Goal: Information Seeking & Learning: Learn about a topic

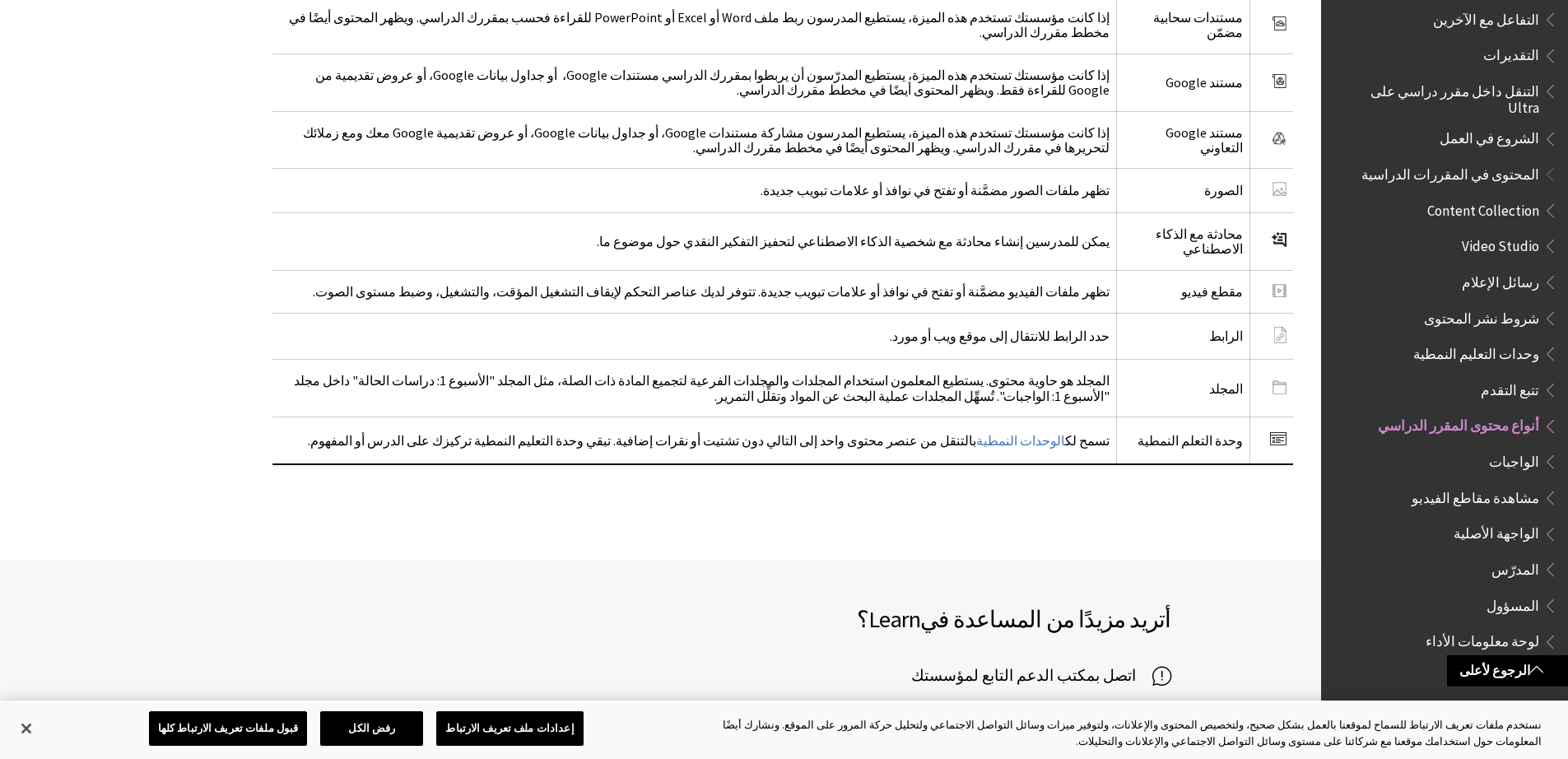
scroll to position [3114, 0]
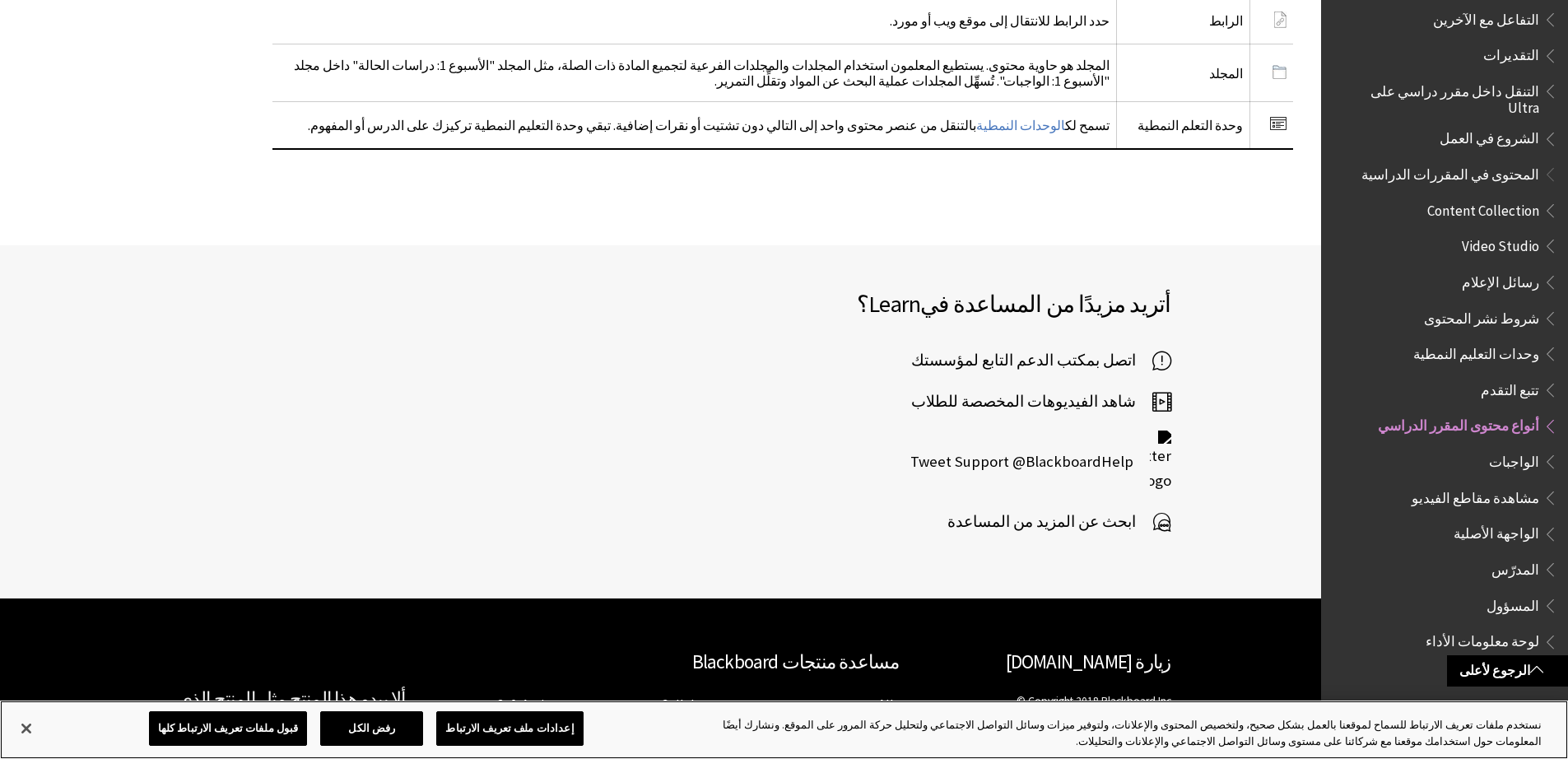
click at [501, 732] on button "إعدادات ملف تعريف الارتباط" at bounding box center [509, 727] width 147 height 34
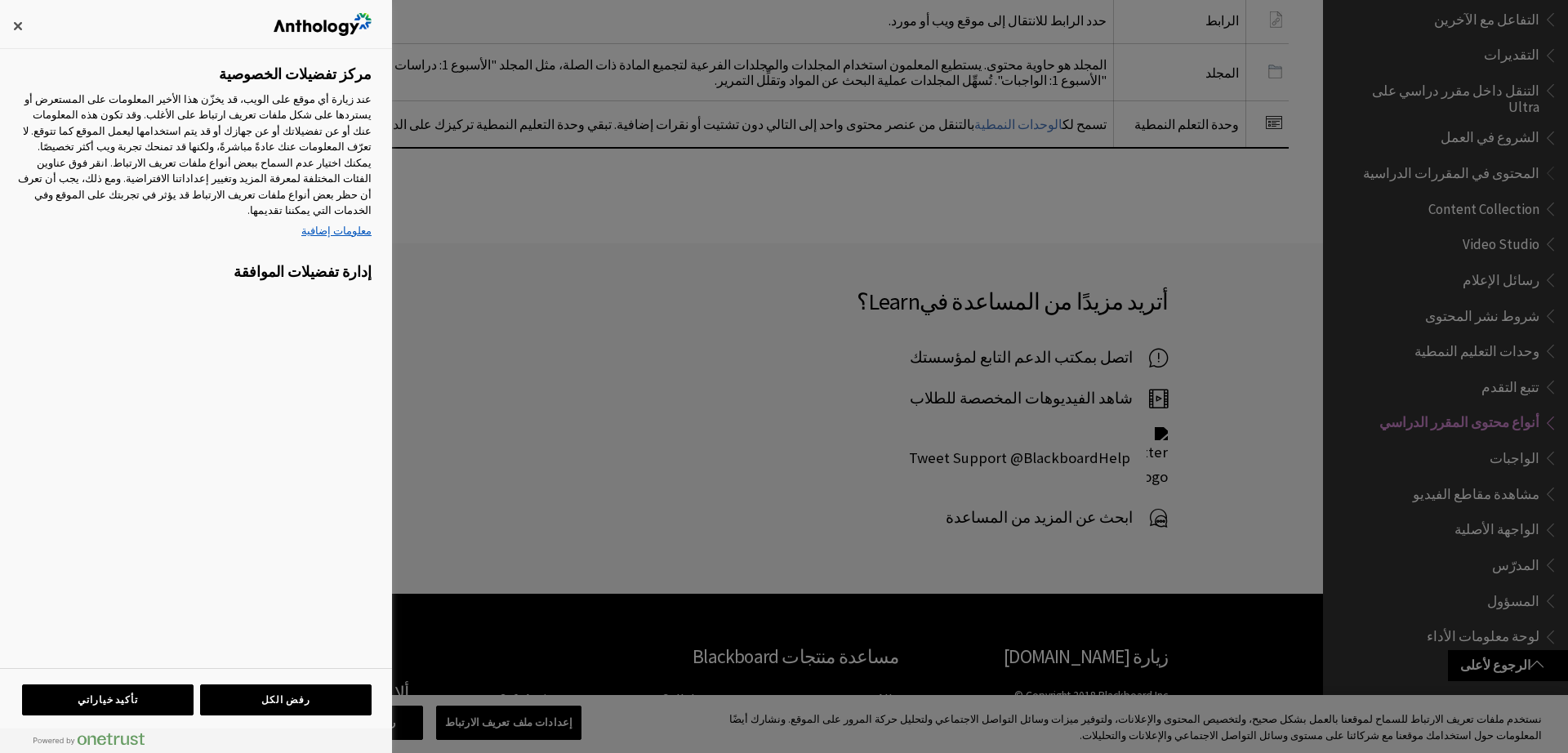
click at [578, 387] on div at bounding box center [784, 376] width 1568 height 753
click at [15, 24] on button "إغلاق" at bounding box center [17, 25] width 36 height 36
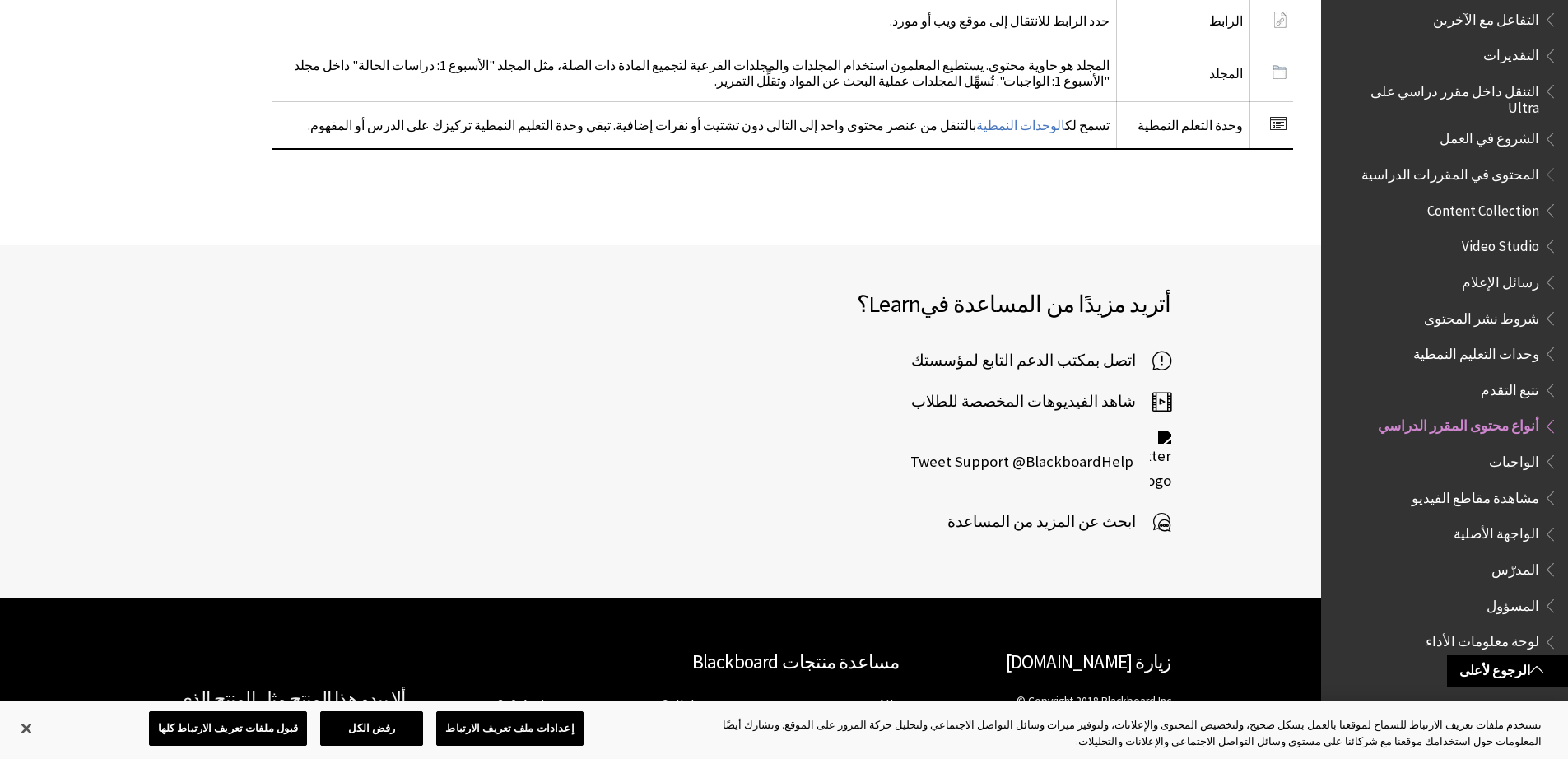
click at [1005, 348] on span "اتصل بمكتب الدعم التابع لمؤسستك" at bounding box center [1032, 361] width 241 height 25
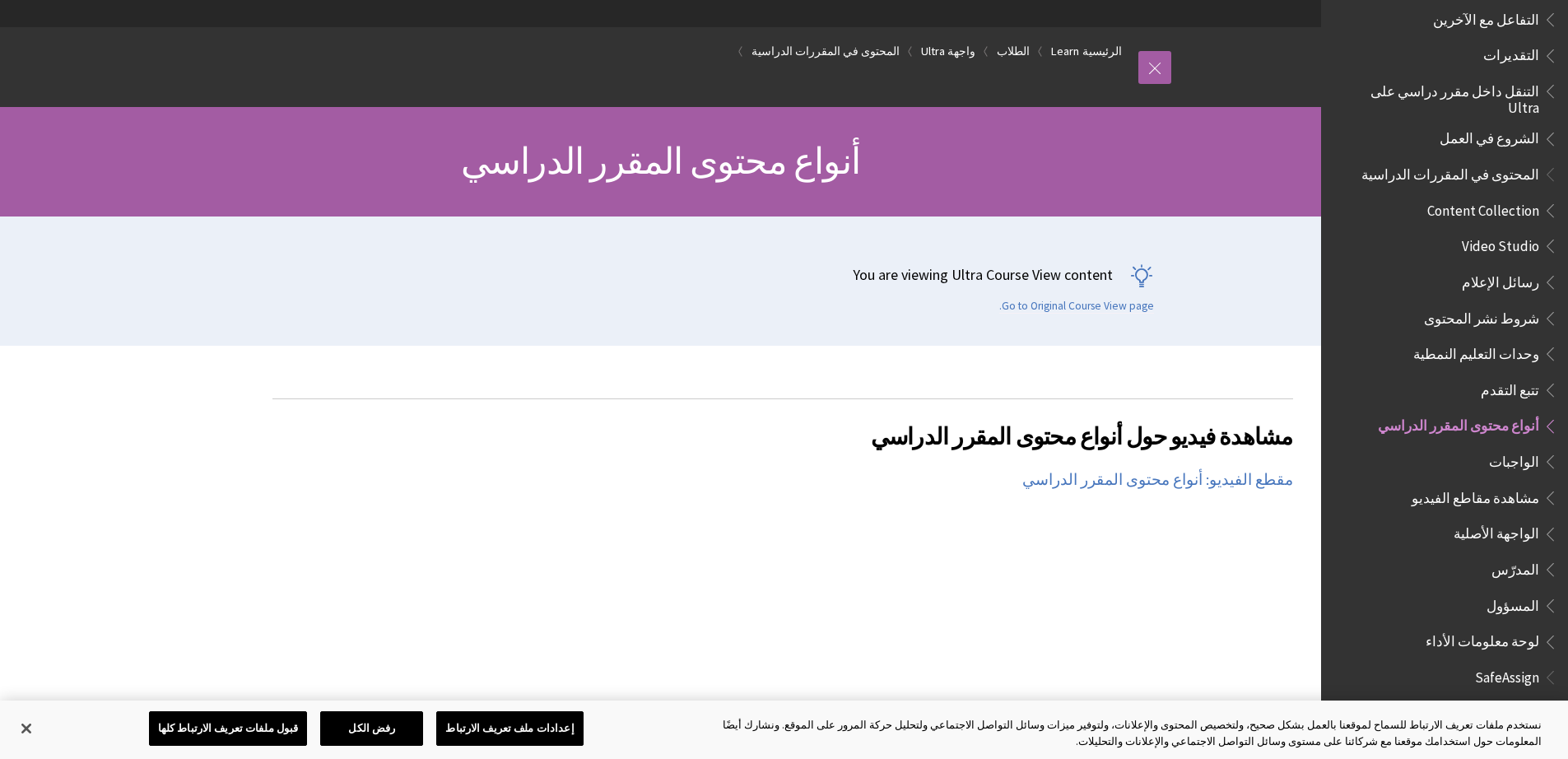
scroll to position [69, 0]
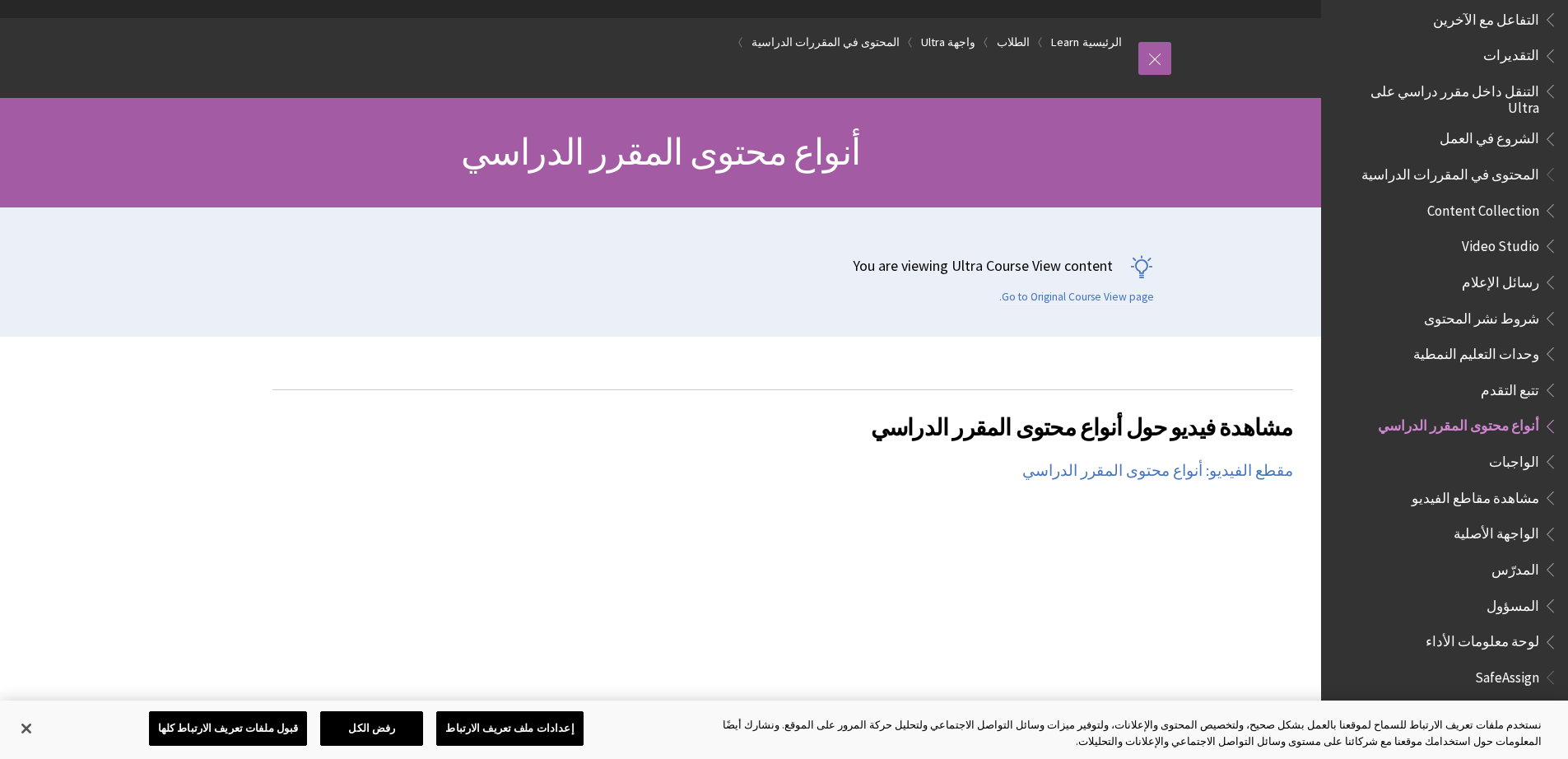
click at [1530, 556] on span "المدرّس" at bounding box center [1515, 566] width 47 height 22
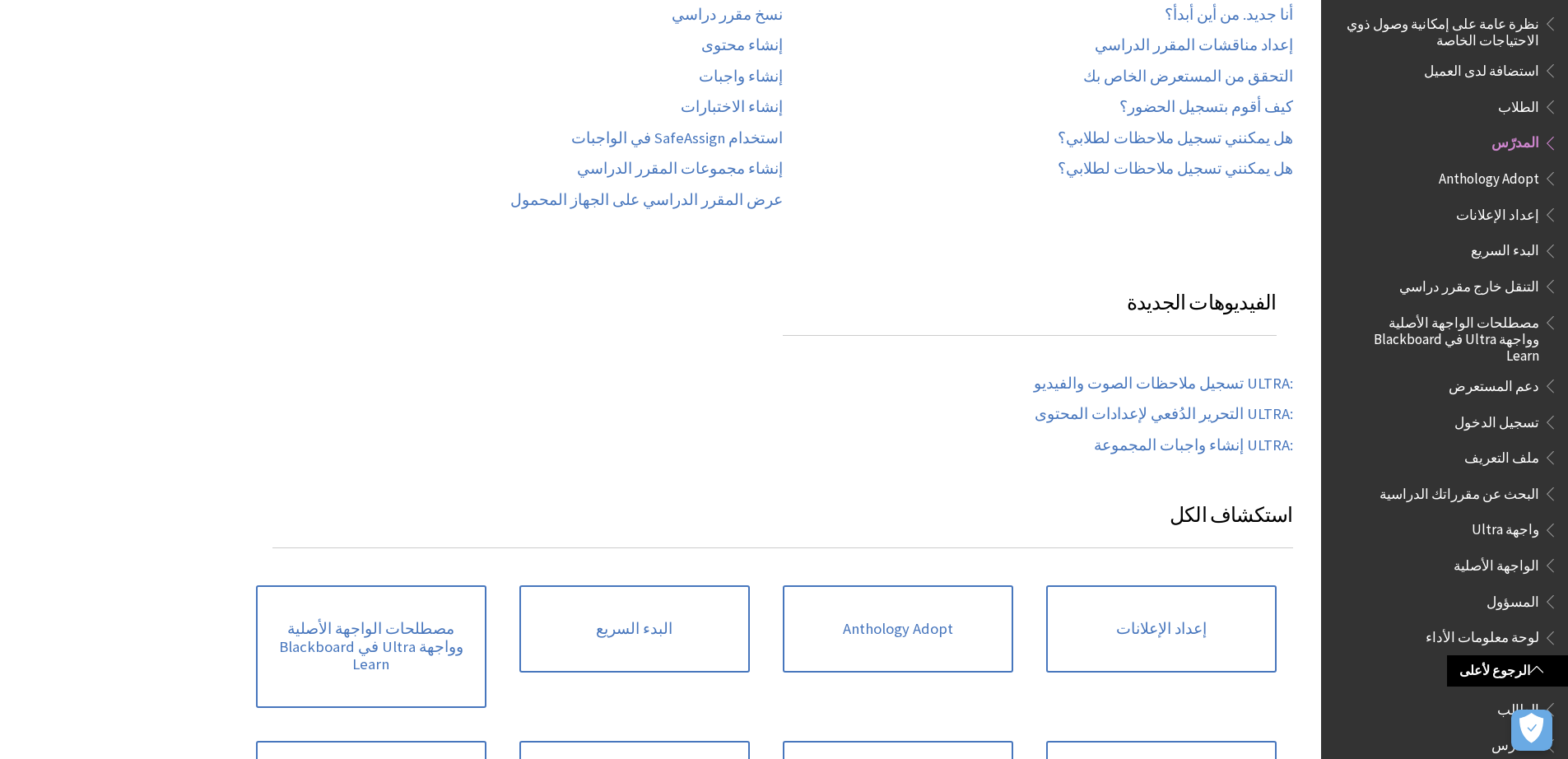
scroll to position [687, 0]
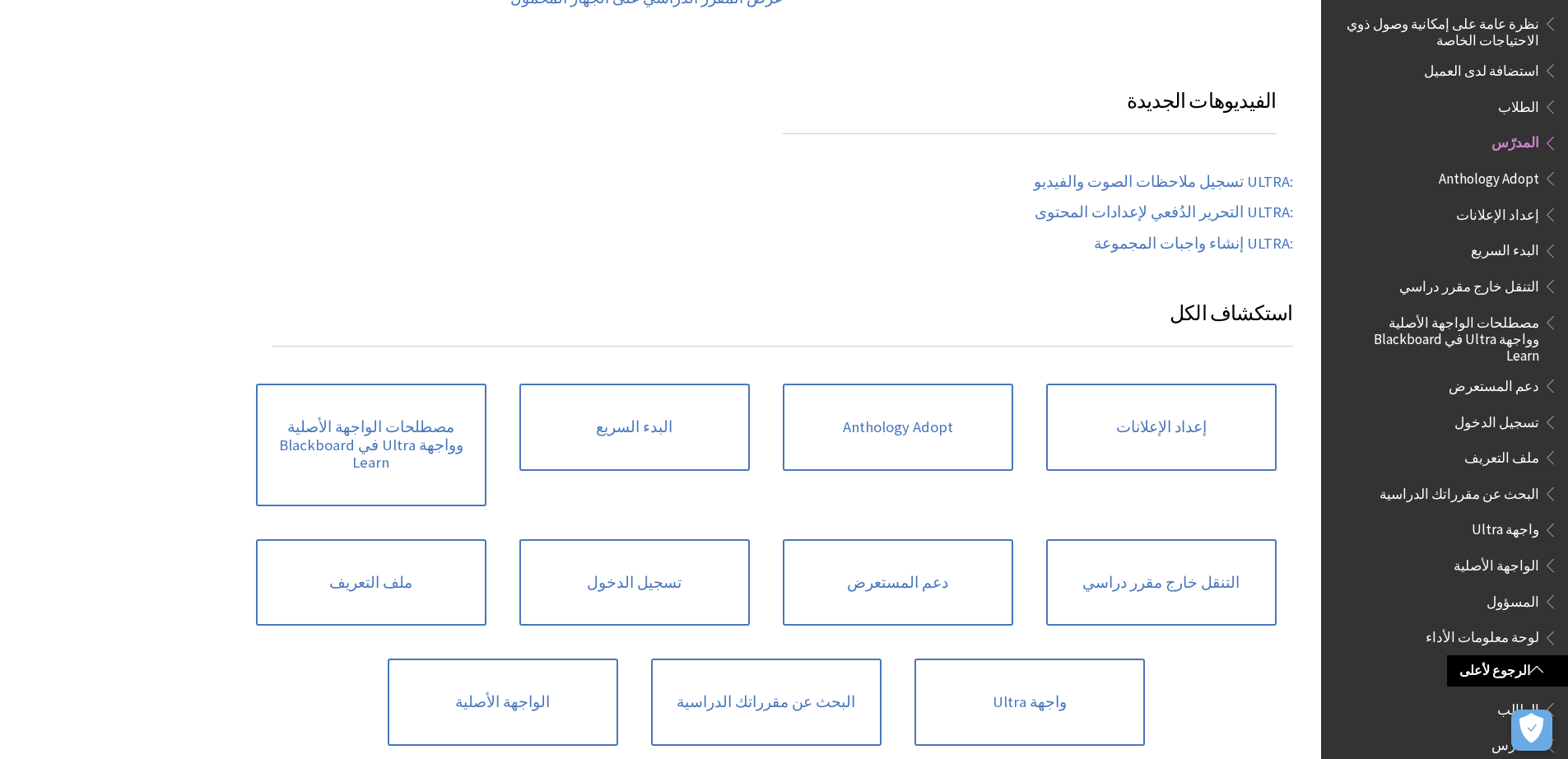
click at [1525, 732] on span "المدرس" at bounding box center [1515, 742] width 47 height 22
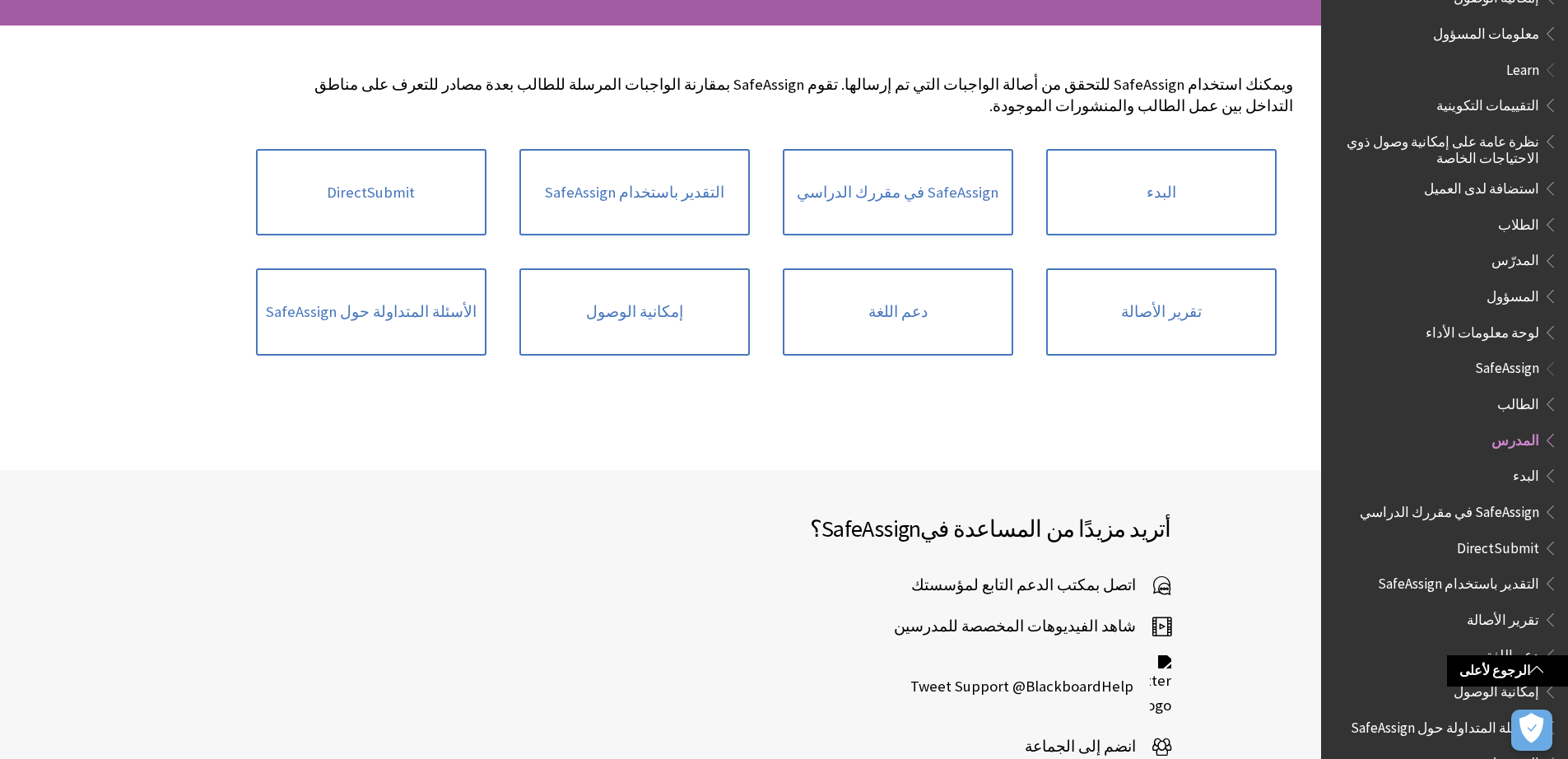
scroll to position [325, 0]
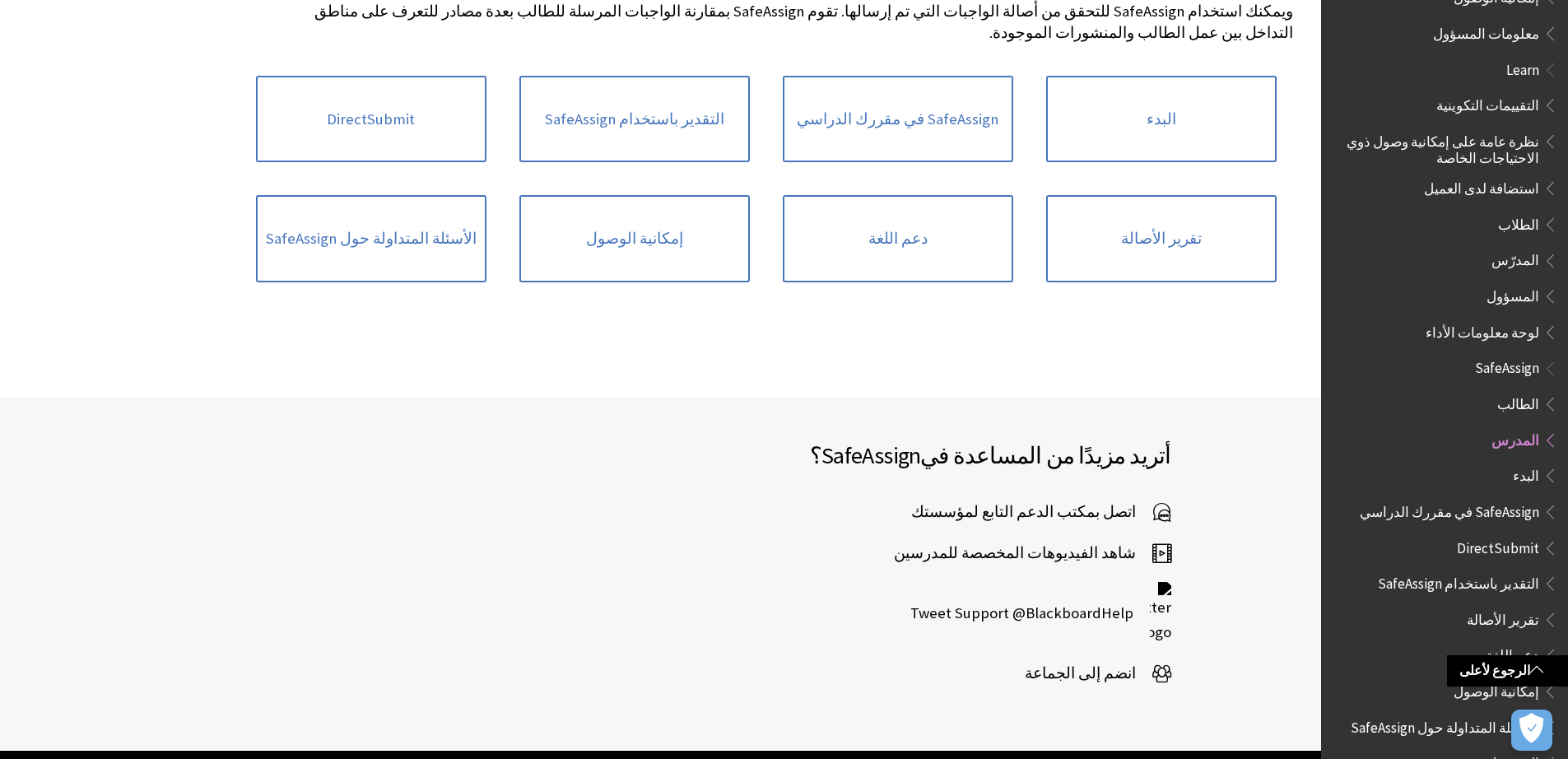
click at [1036, 500] on span "اتصل بمكتب الدعم التابع لمؤسستك" at bounding box center [1032, 512] width 241 height 25
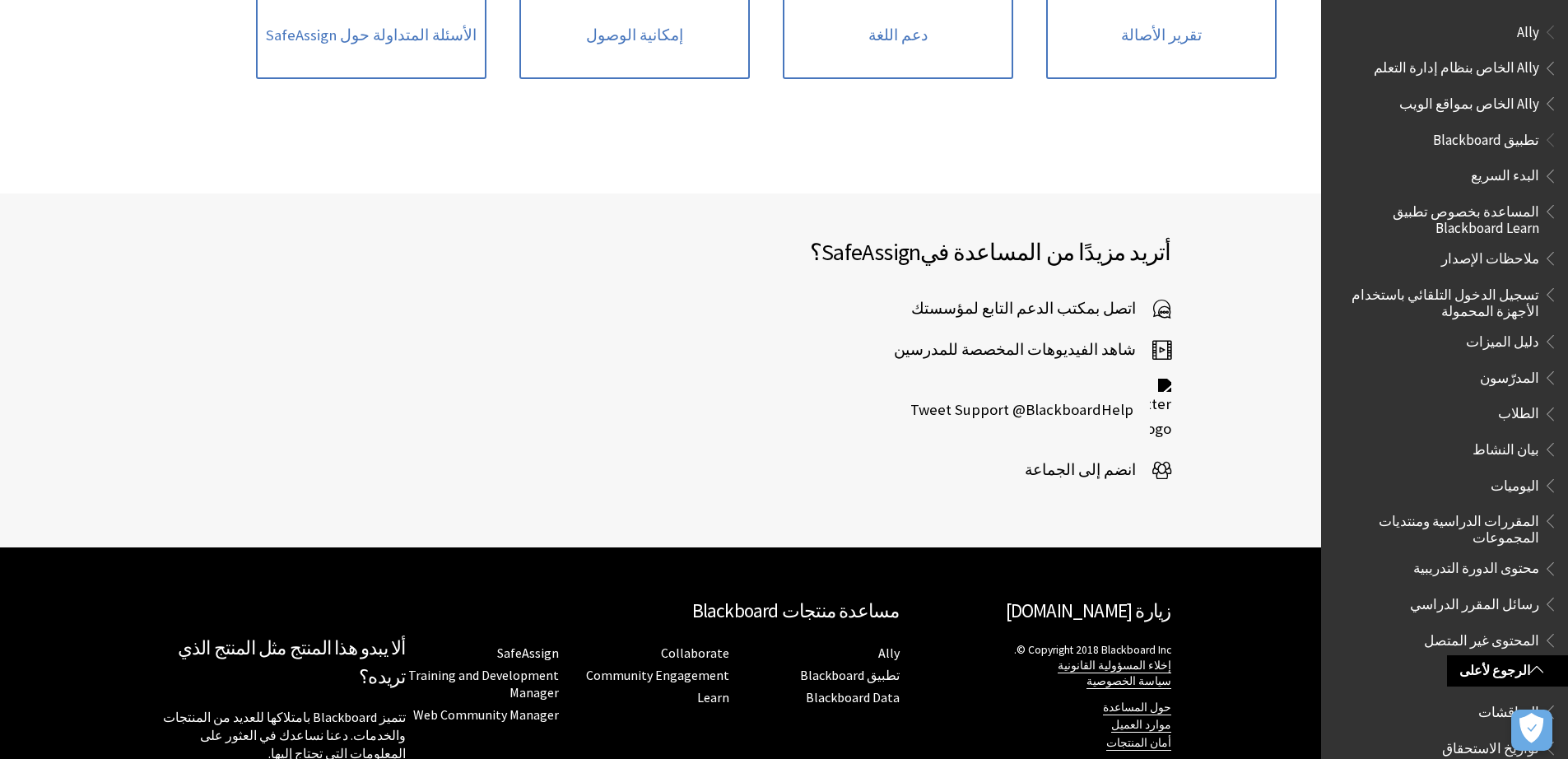
scroll to position [0, 0]
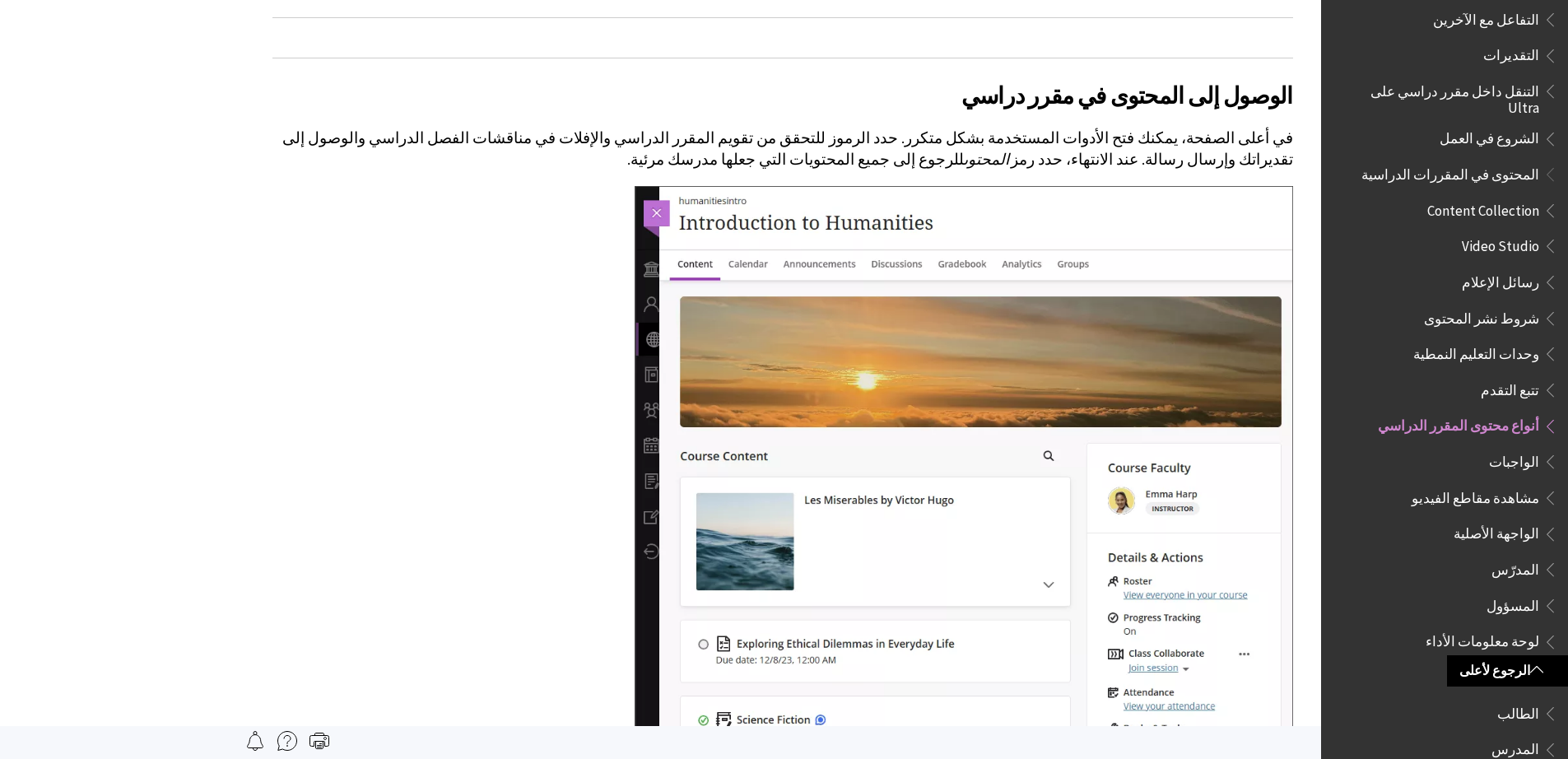
scroll to position [1158, 0]
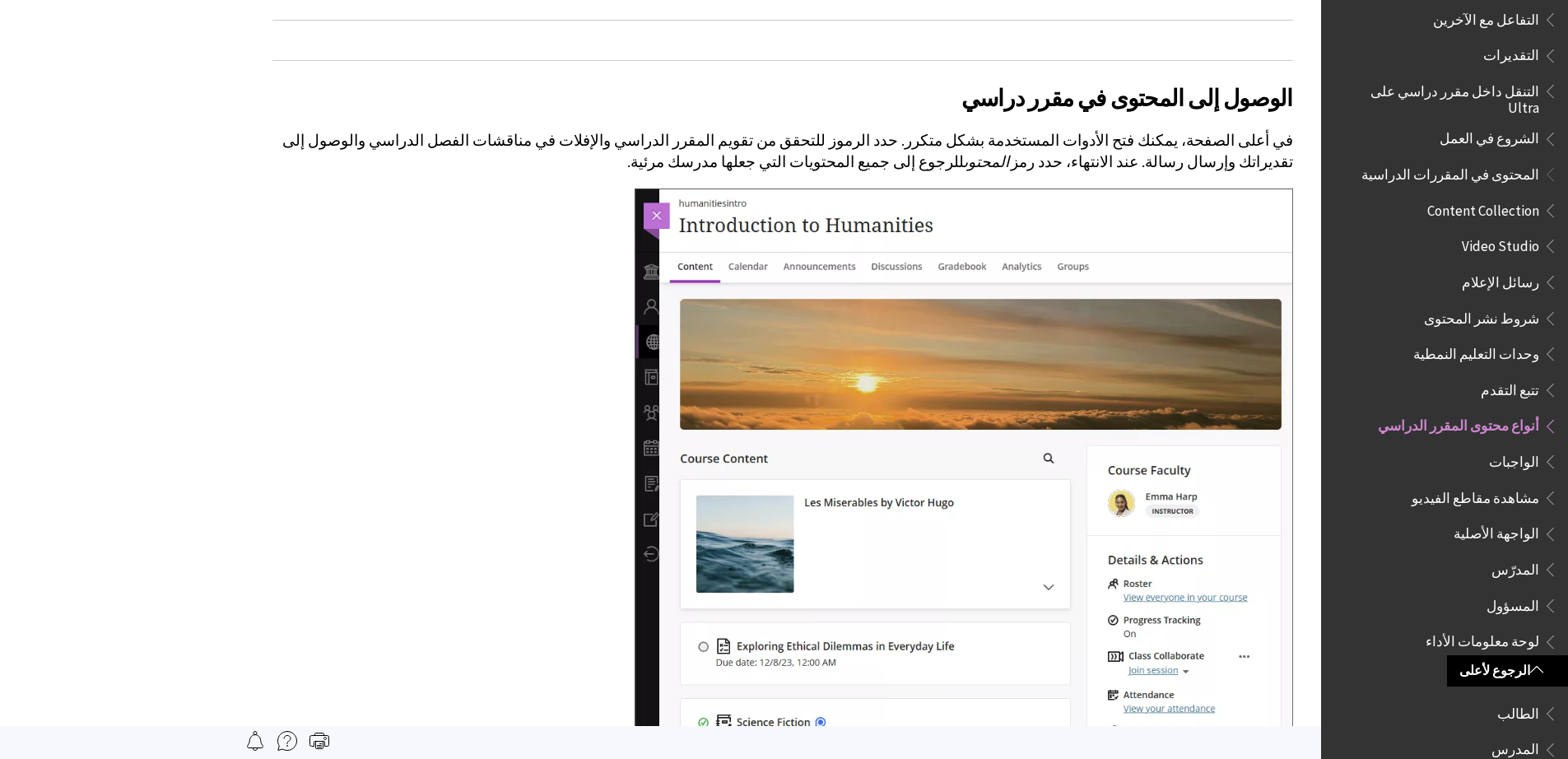
click at [1491, 592] on span "المسؤول" at bounding box center [1448, 606] width 219 height 28
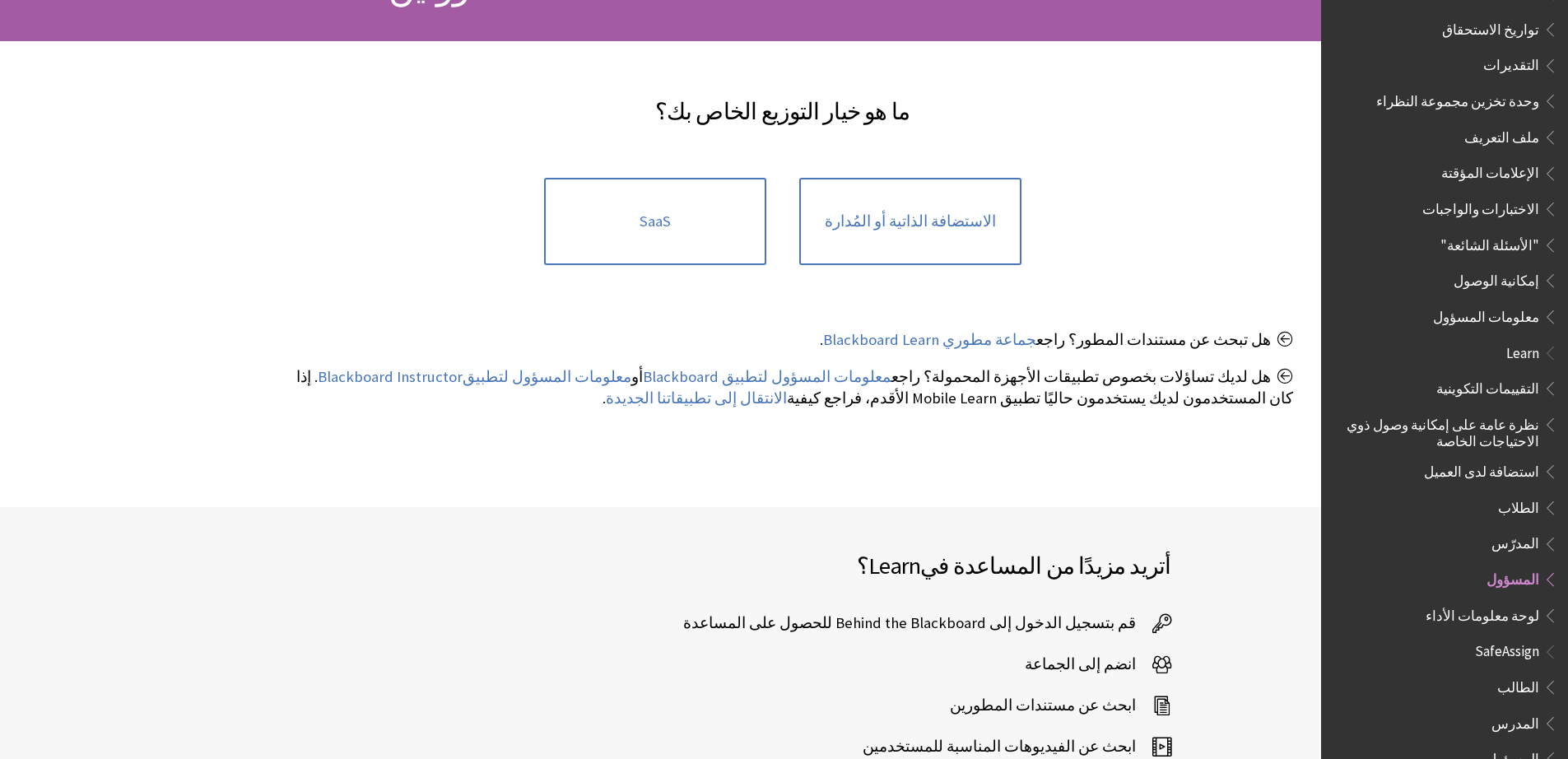
scroll to position [367, 0]
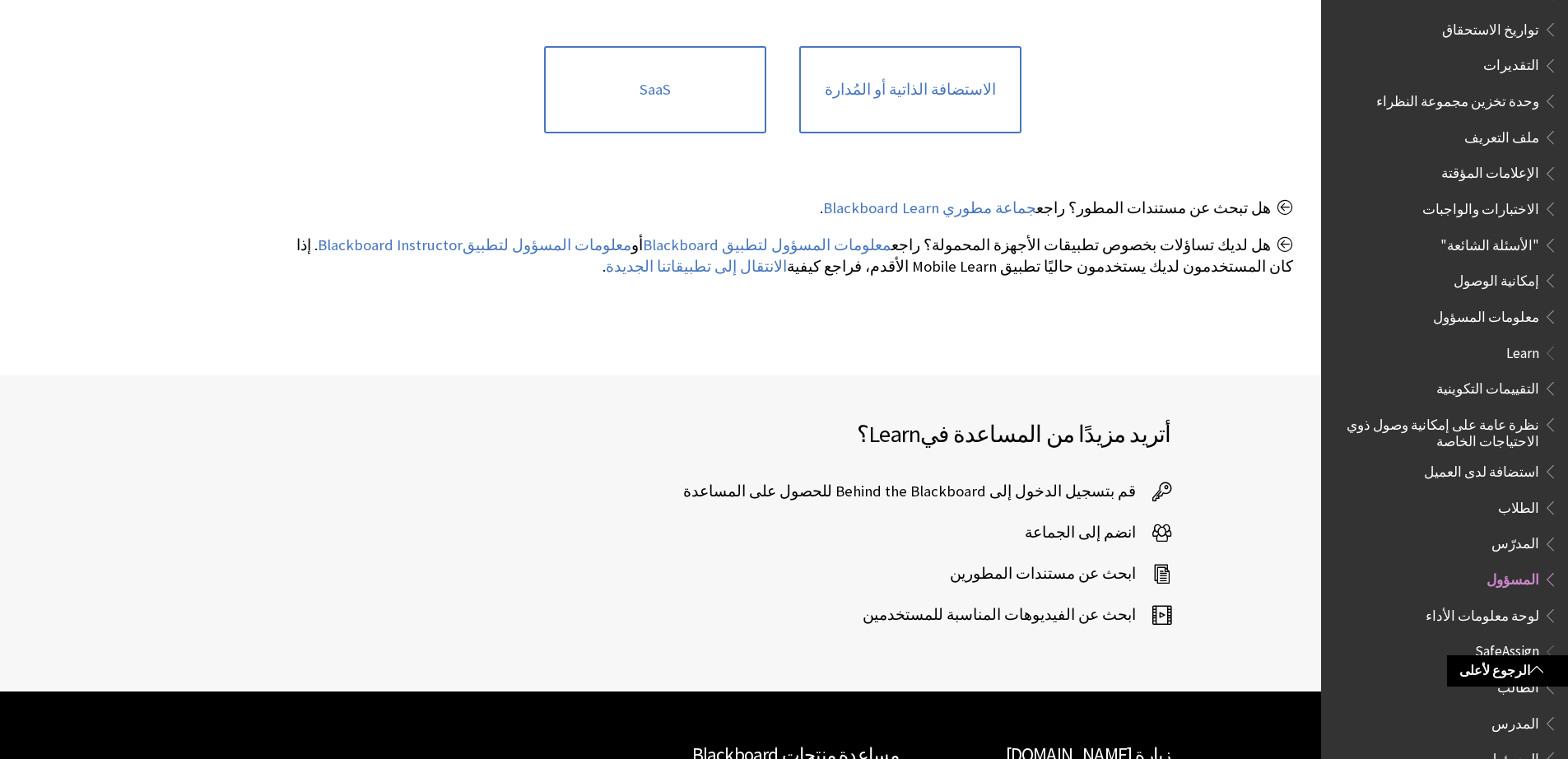
click at [1515, 602] on span "لوحة معلومات الأداء" at bounding box center [1482, 612] width 113 height 22
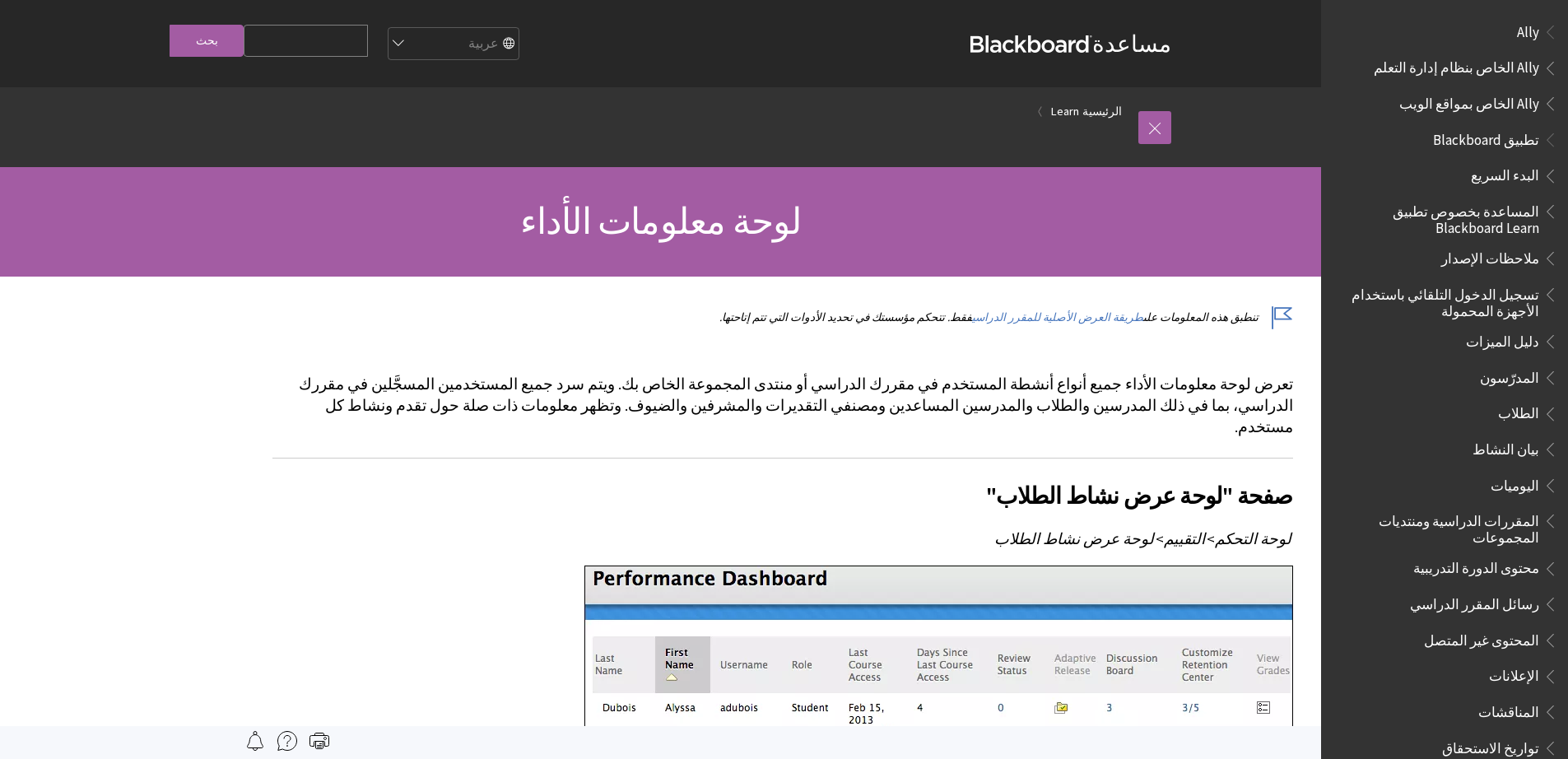
scroll to position [719, 0]
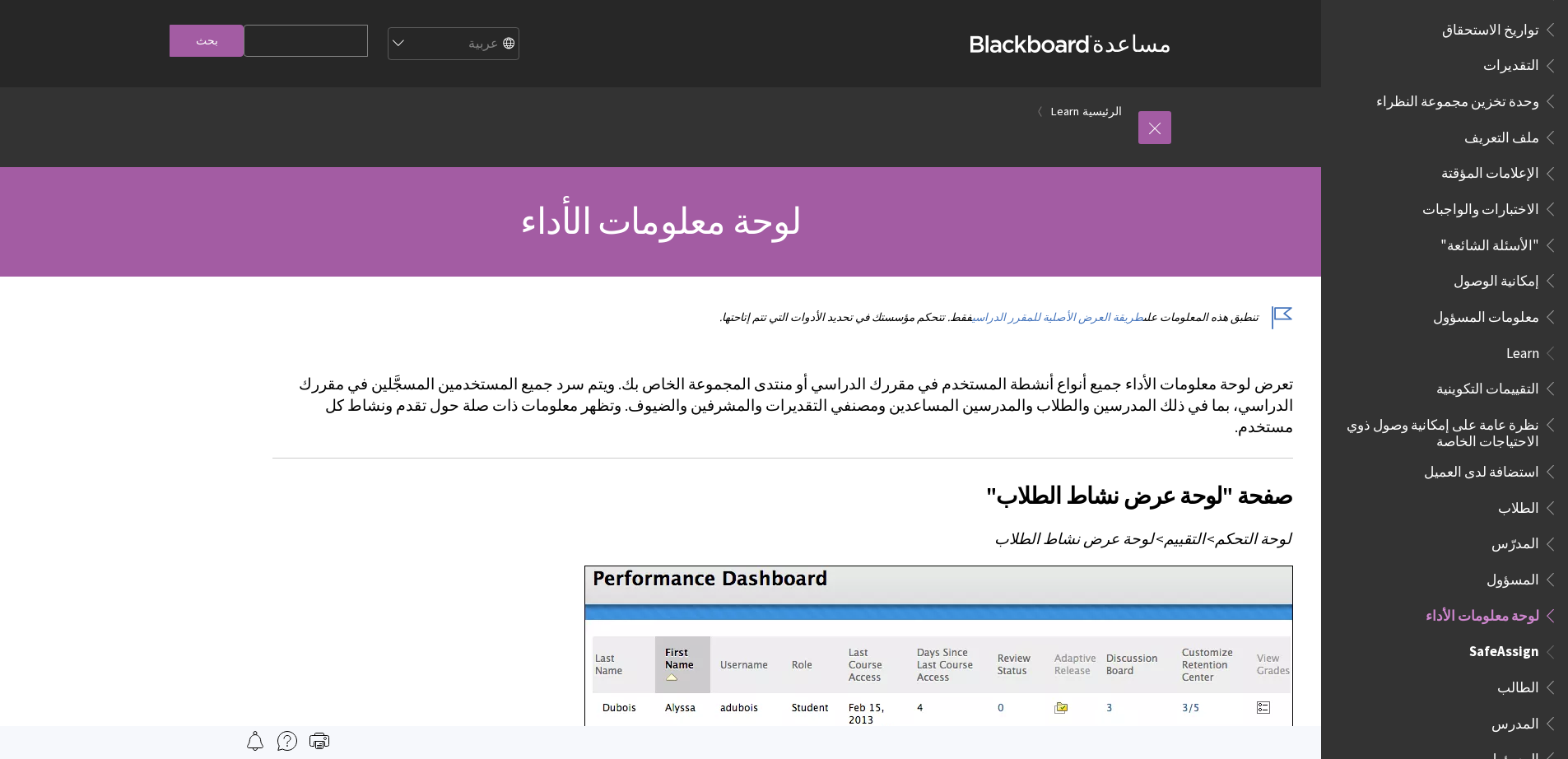
click at [1520, 710] on span "المدرس" at bounding box center [1515, 720] width 47 height 22
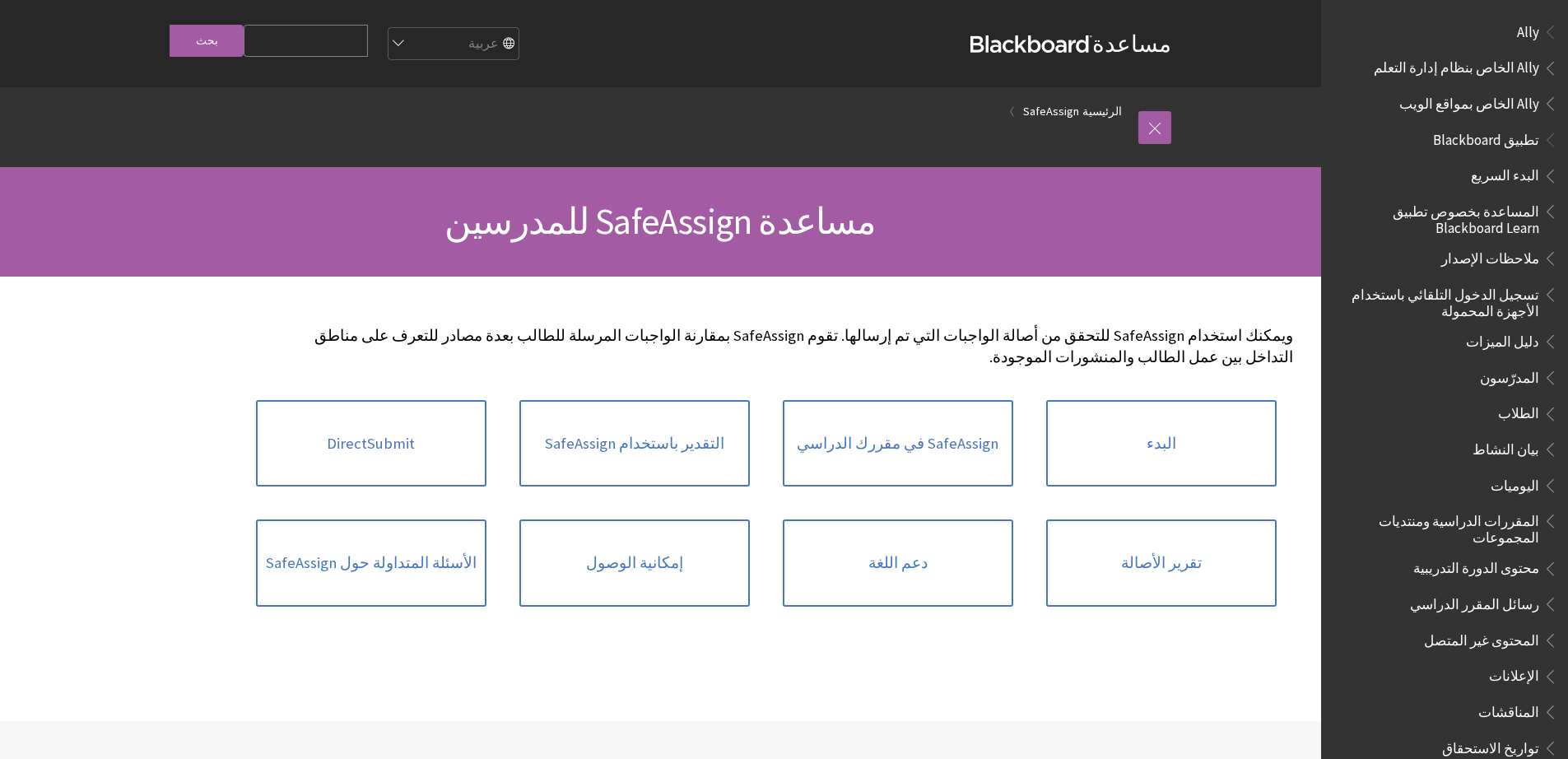
scroll to position [1002, 0]
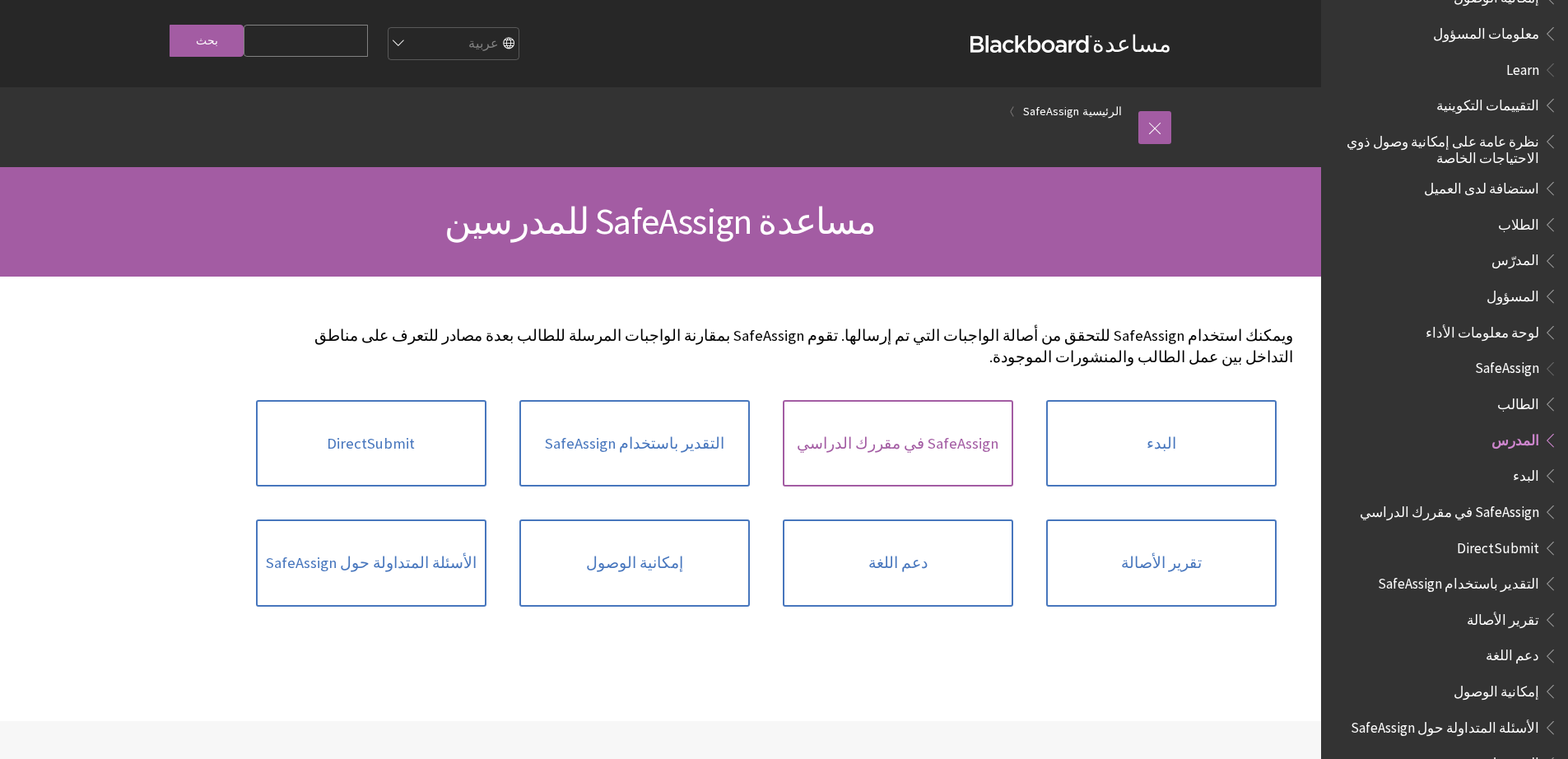
click at [901, 423] on link "SafeAssign في مقررك الدراسي" at bounding box center [898, 443] width 230 height 87
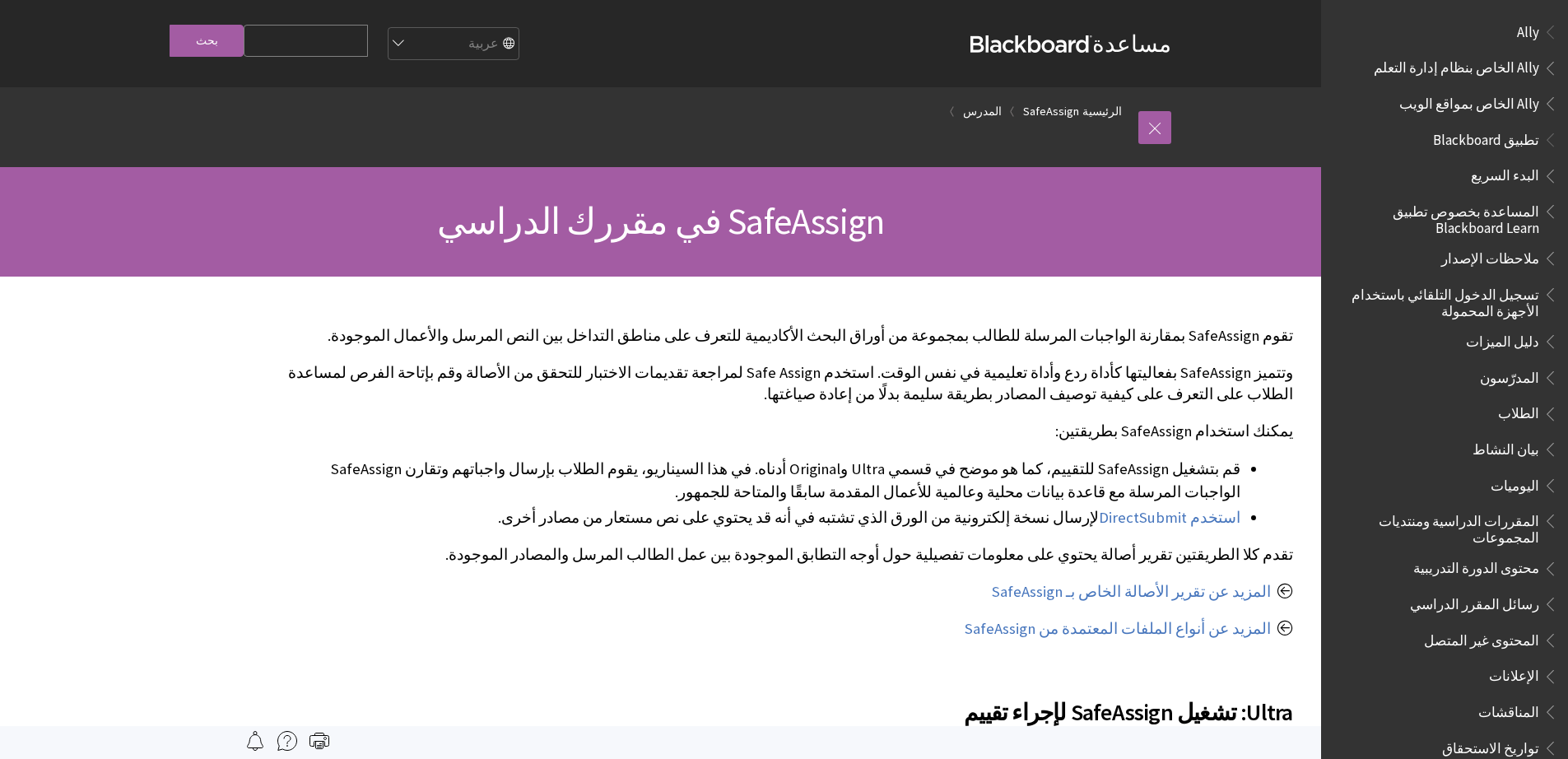
scroll to position [1002, 0]
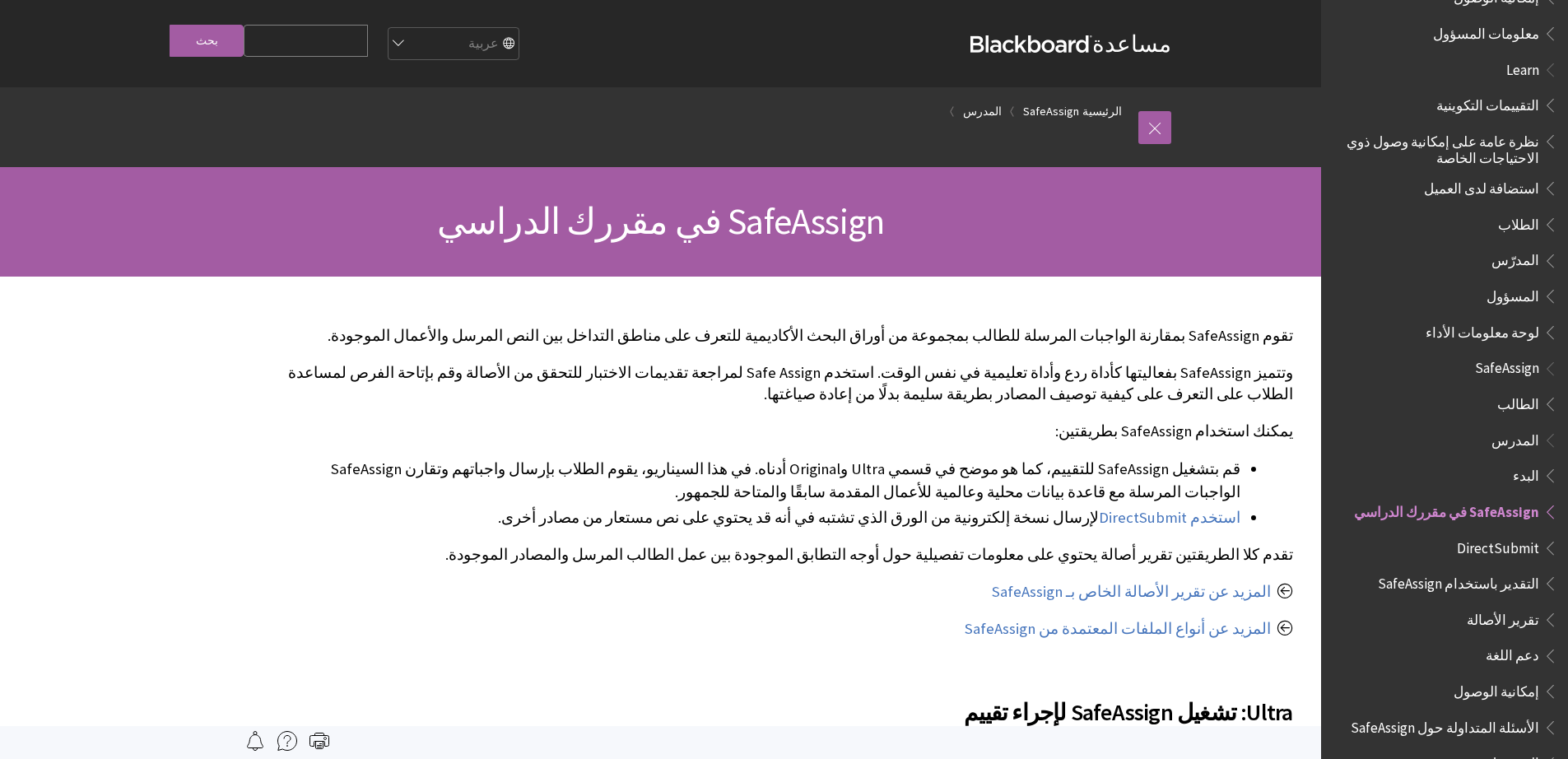
click at [1521, 677] on span "إمكانية الوصول" at bounding box center [1495, 688] width 85 height 22
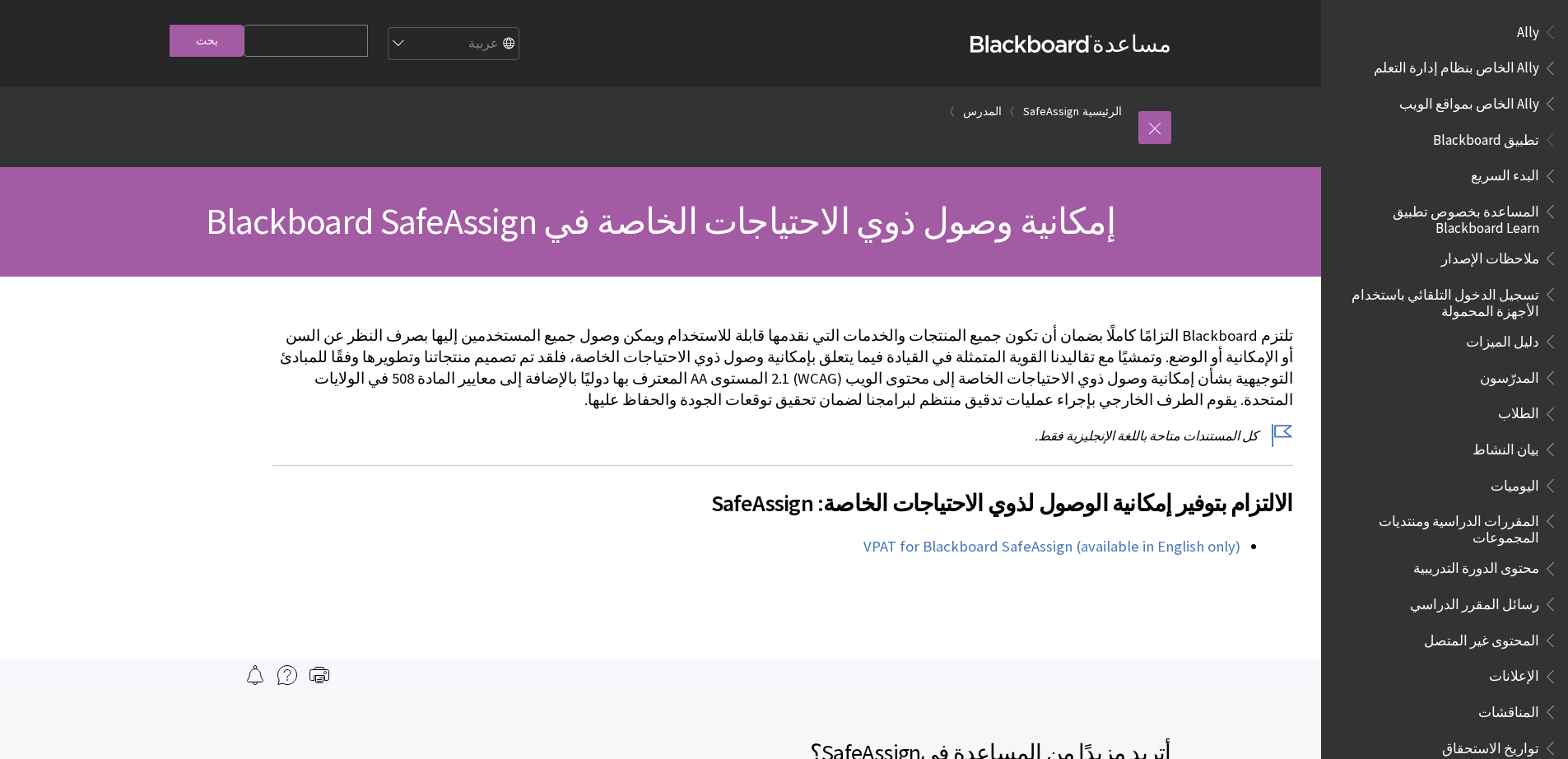
scroll to position [1002, 0]
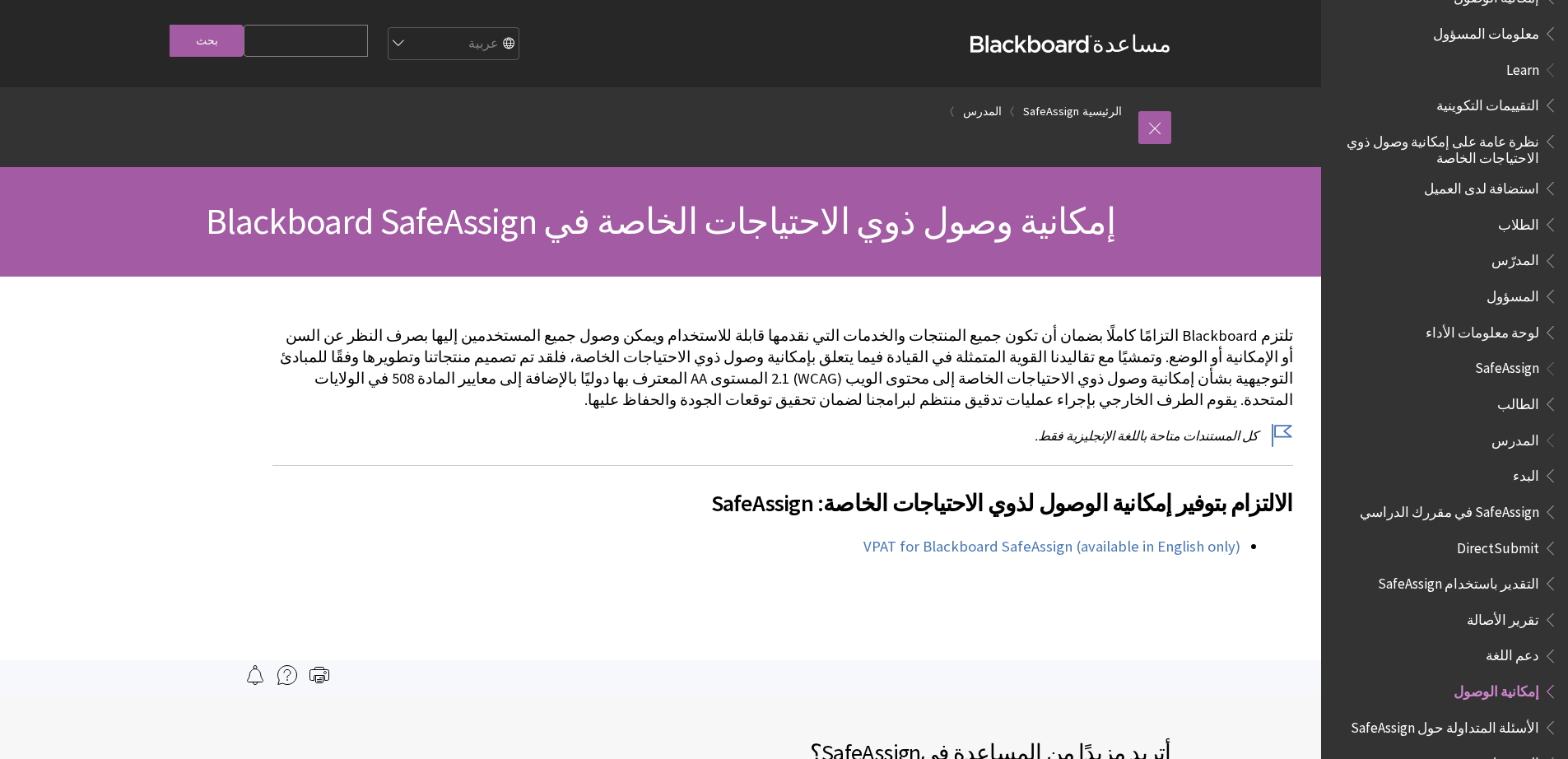
click at [1476, 498] on span "SafeAssign في مقررك الدراسي" at bounding box center [1449, 508] width 179 height 22
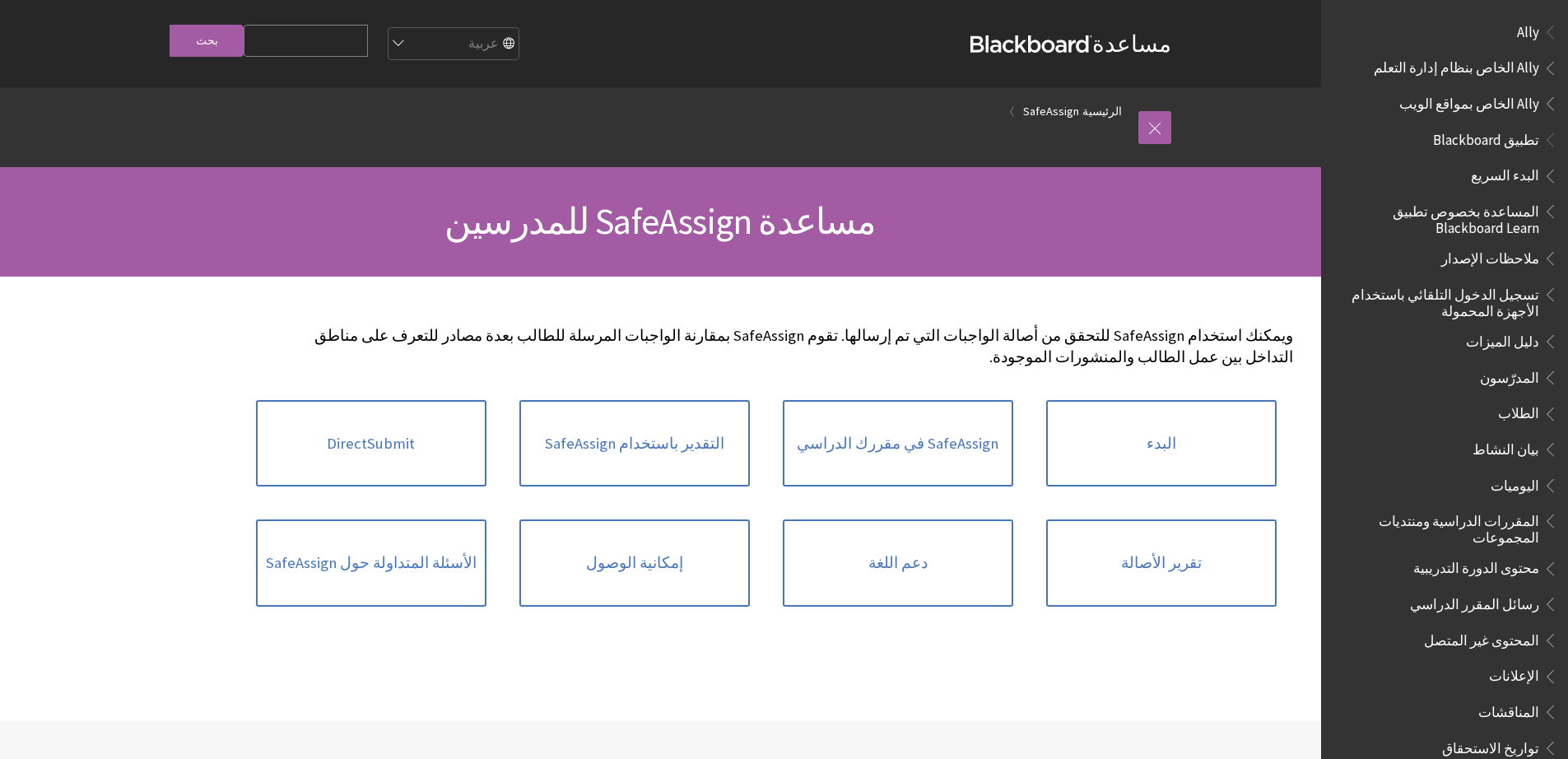
scroll to position [1002, 0]
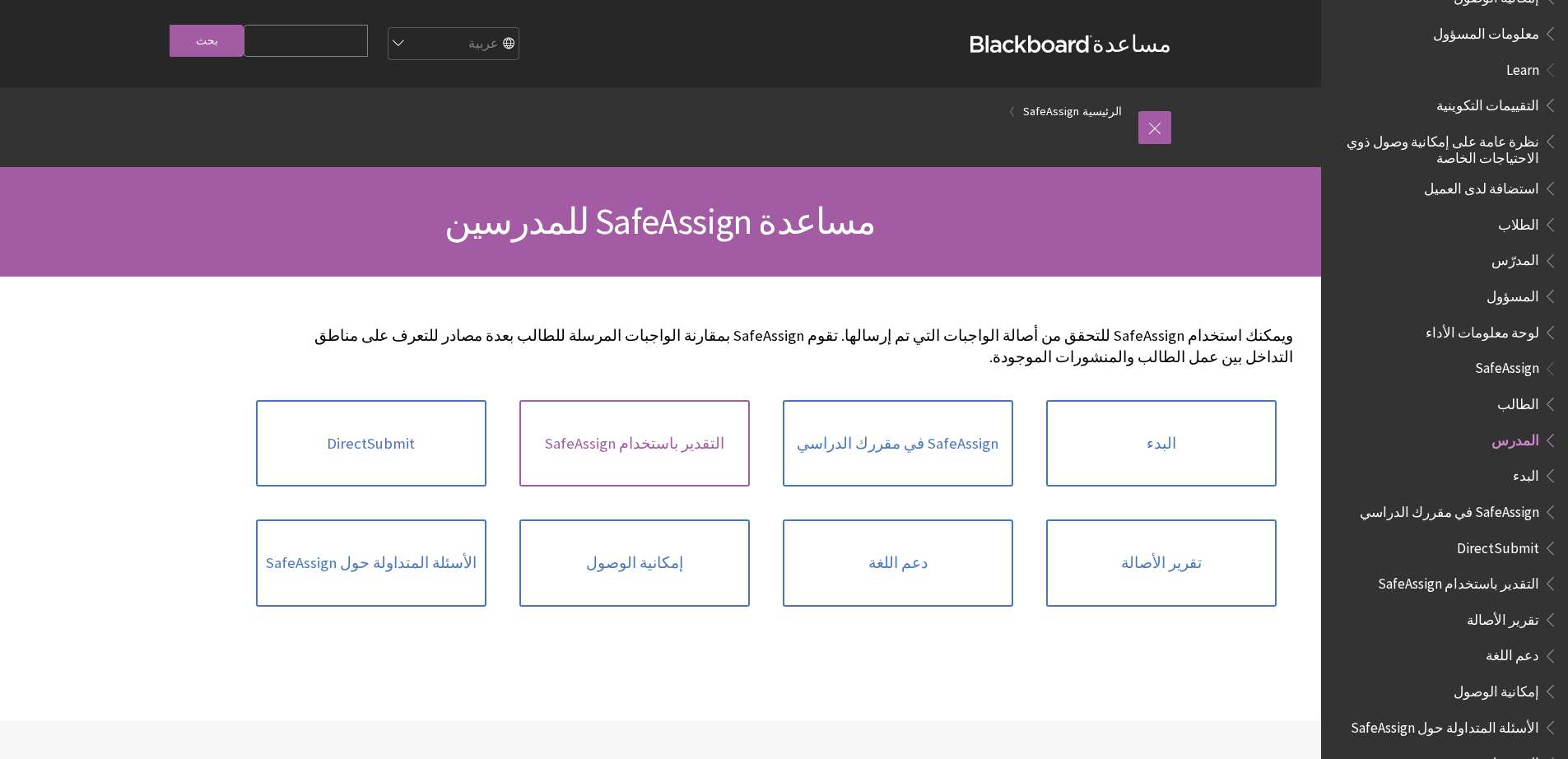
click at [615, 428] on link "التقدير باستخدام SafeAssign" at bounding box center [634, 443] width 230 height 87
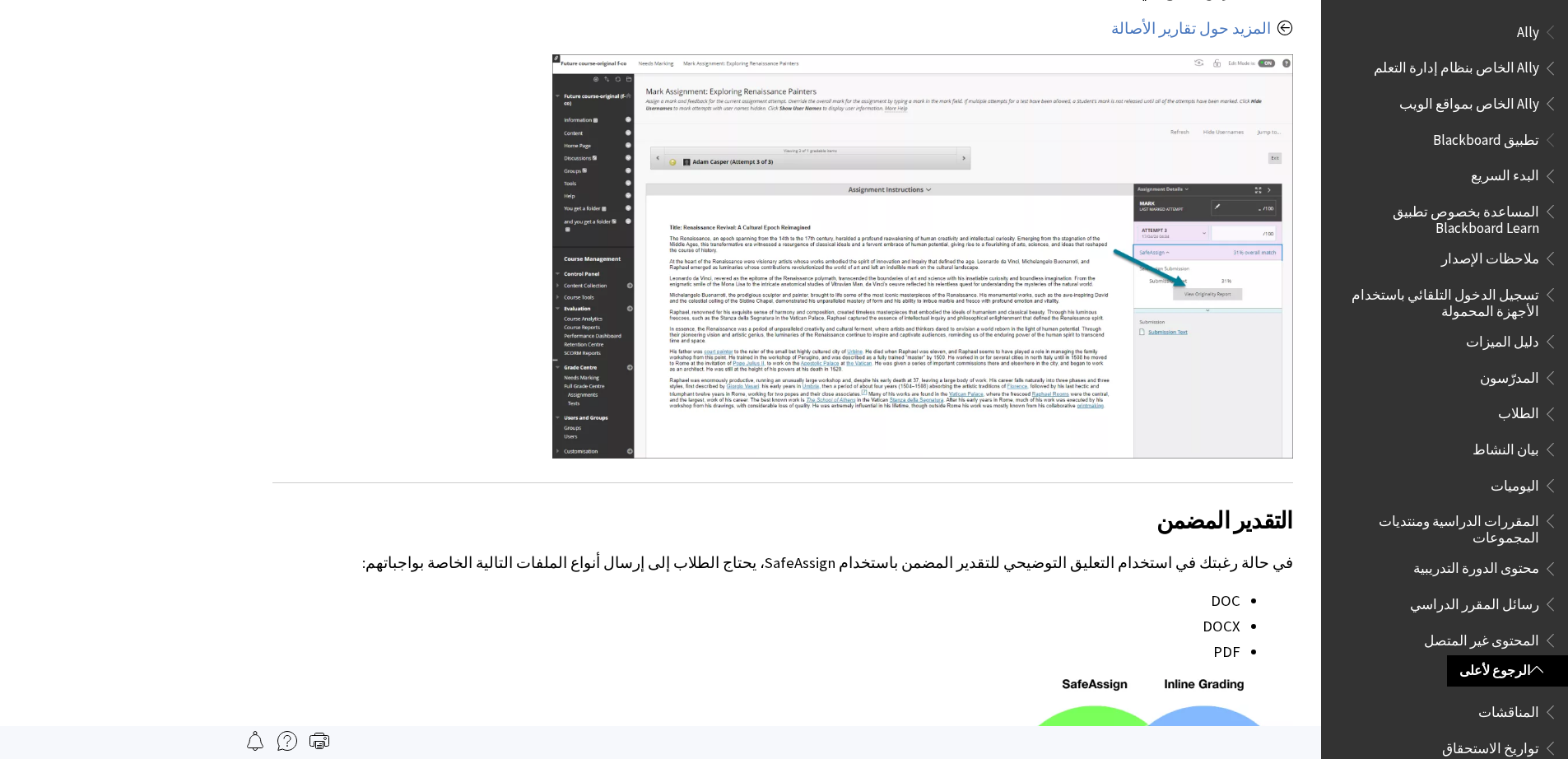
scroll to position [1840, 0]
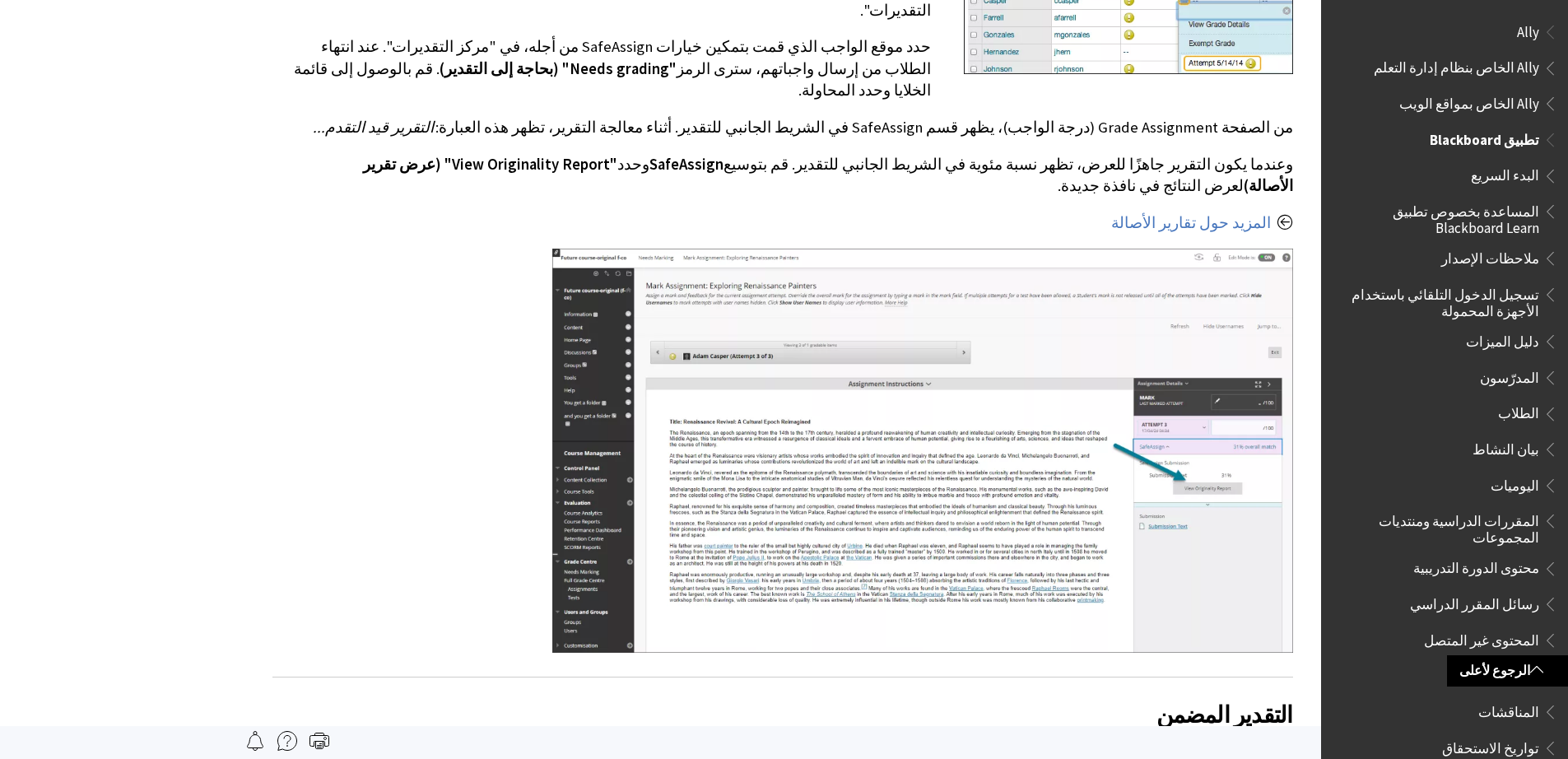
click at [1523, 373] on span "المدرّسون" at bounding box center [1508, 375] width 59 height 22
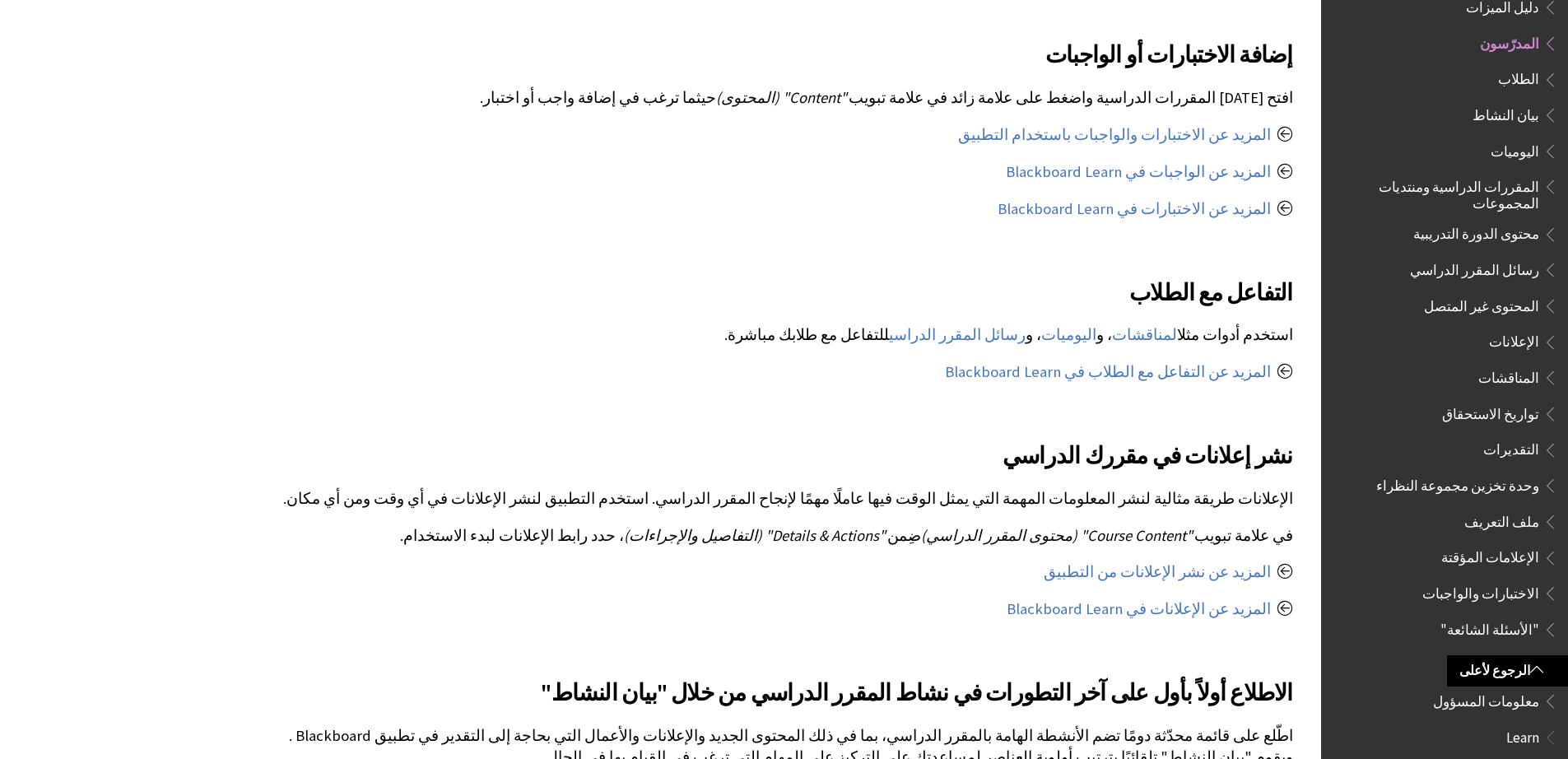
scroll to position [1928, 0]
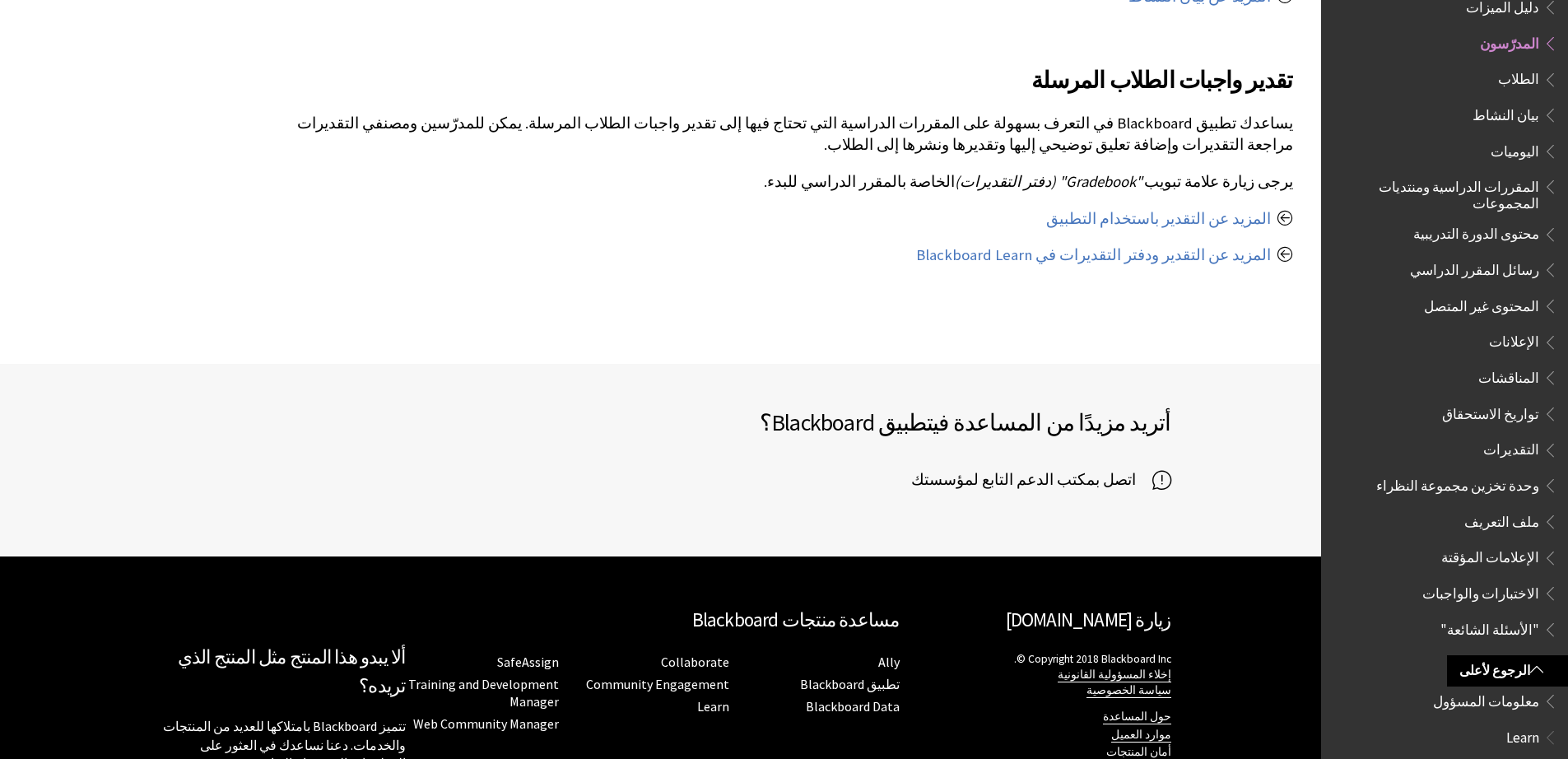
click at [1514, 436] on span "التقديرات" at bounding box center [1511, 447] width 56 height 22
